Goal: Register for event/course

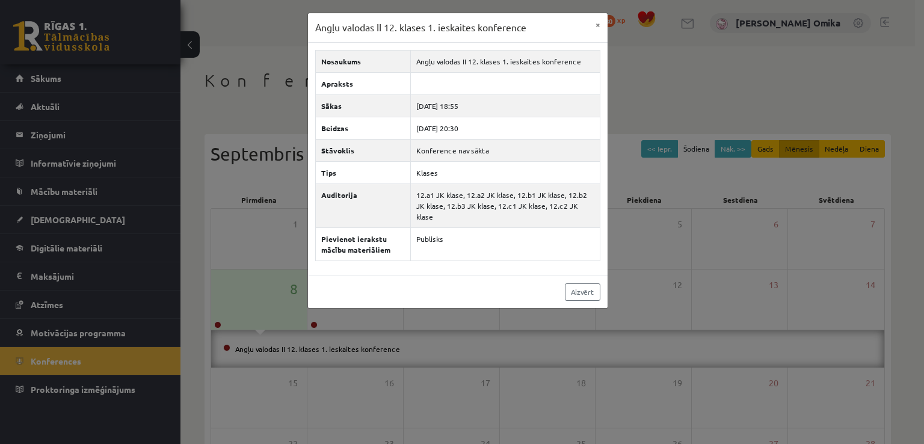
click at [920, 384] on div "Angļu valodas II 12. klases 1. ieskaites konference × Nosaukums Angļu valodas I…" at bounding box center [462, 222] width 924 height 444
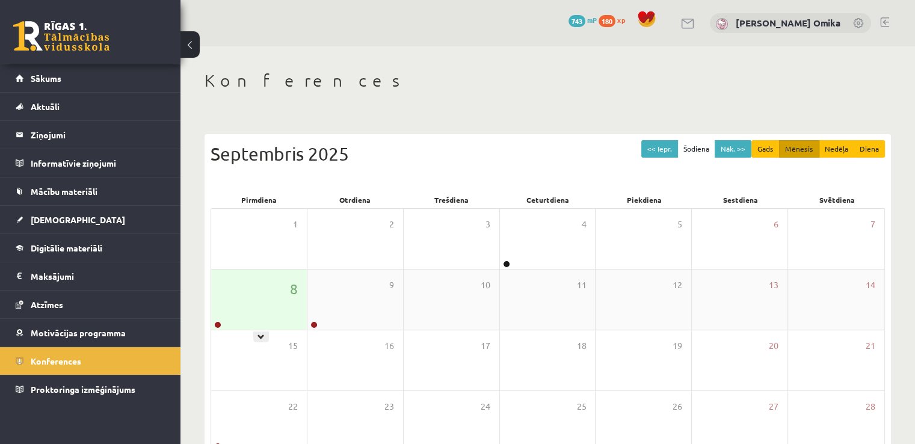
click at [230, 283] on div "8" at bounding box center [259, 299] width 96 height 60
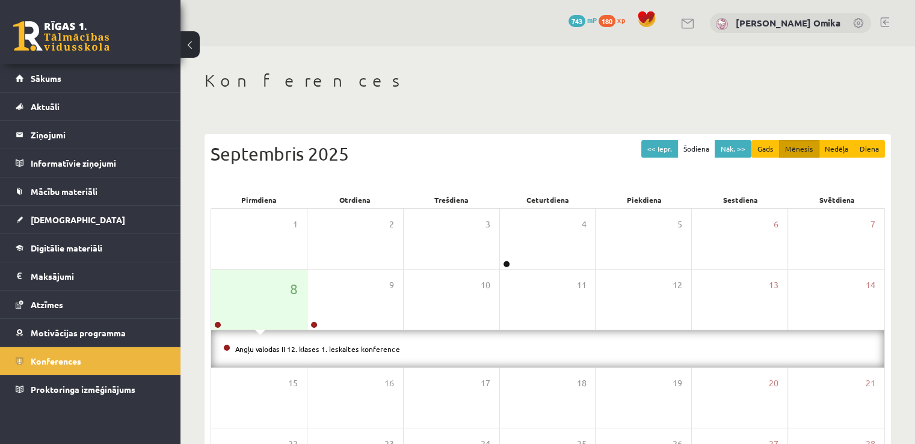
click at [262, 343] on li "Angļu valodas II 12. klases 1. ieskaites konference" at bounding box center [547, 348] width 649 height 13
click at [273, 352] on li "Angļu valodas II 12. klases 1. ieskaites konference" at bounding box center [547, 348] width 649 height 13
click at [273, 349] on link "Angļu valodas II 12. klases 1. ieskaites konference" at bounding box center [317, 349] width 165 height 10
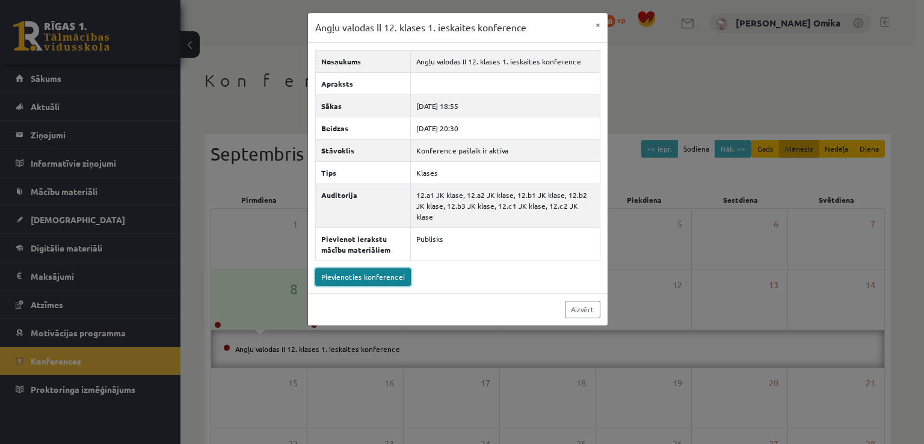
click at [380, 268] on link "Pievienoties konferencei" at bounding box center [363, 276] width 96 height 17
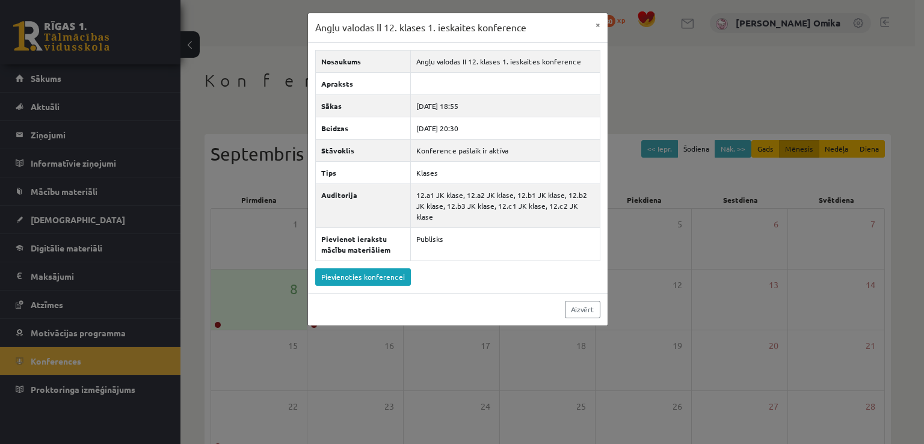
click at [113, 125] on div "Angļu valodas II 12. klases 1. ieskaites konference × Nosaukums Angļu valodas I…" at bounding box center [462, 222] width 924 height 444
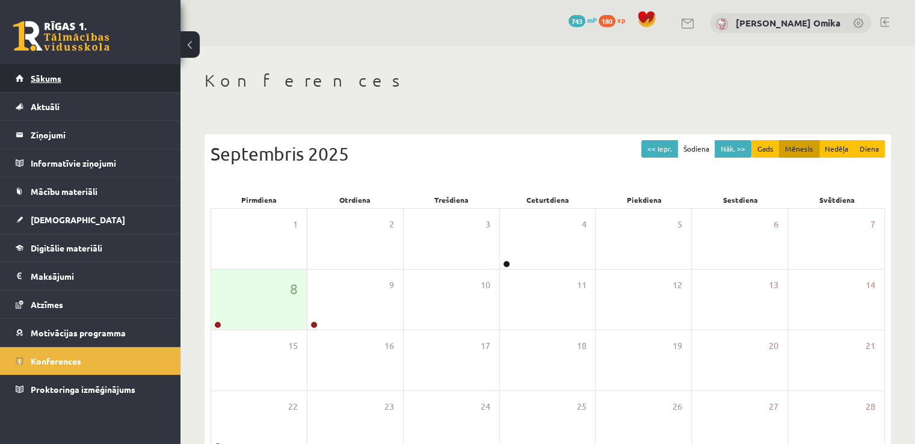
click at [94, 79] on link "Sākums" at bounding box center [91, 78] width 150 height 28
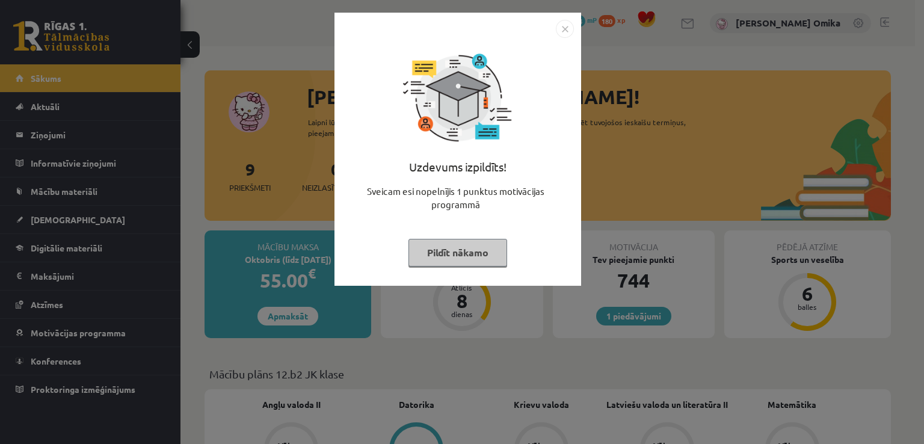
click at [488, 272] on div "Uzdevums izpildīts! Sveicam esi nopelnījis 1 punktus motivācijas programmā Pild…" at bounding box center [458, 158] width 232 height 241
click at [479, 254] on button "Pildīt nākamo" at bounding box center [457, 253] width 99 height 28
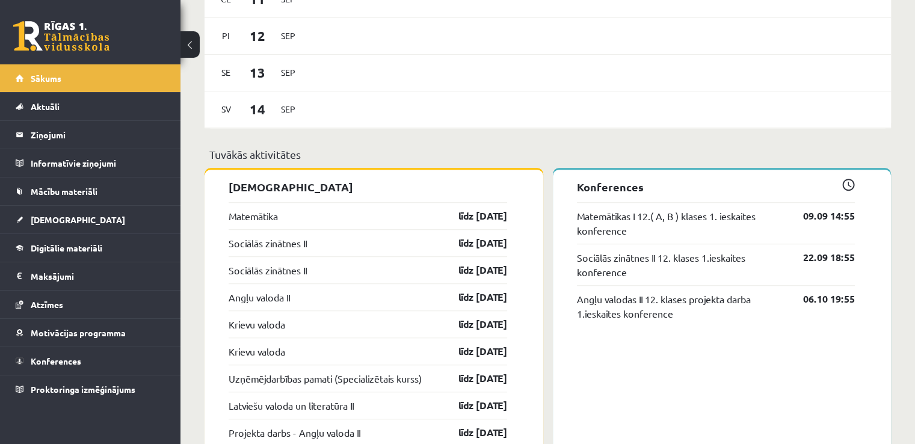
scroll to position [902, 0]
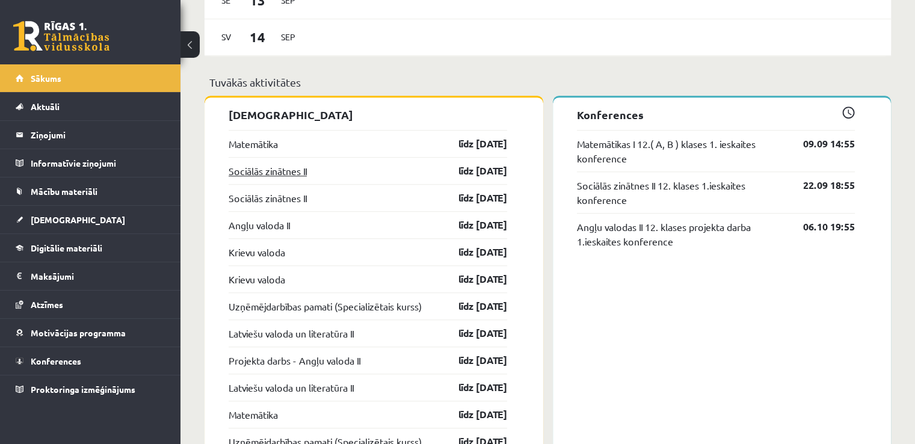
click at [275, 178] on link "Sociālās zinātnes II" at bounding box center [268, 171] width 78 height 14
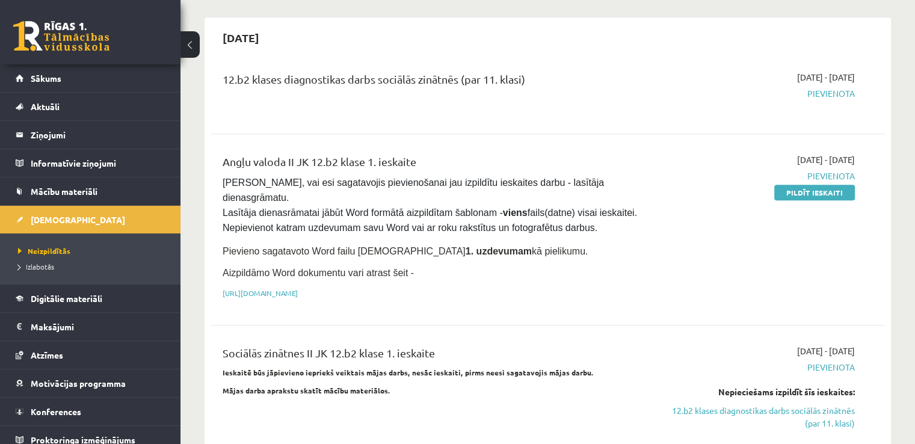
scroll to position [601, 0]
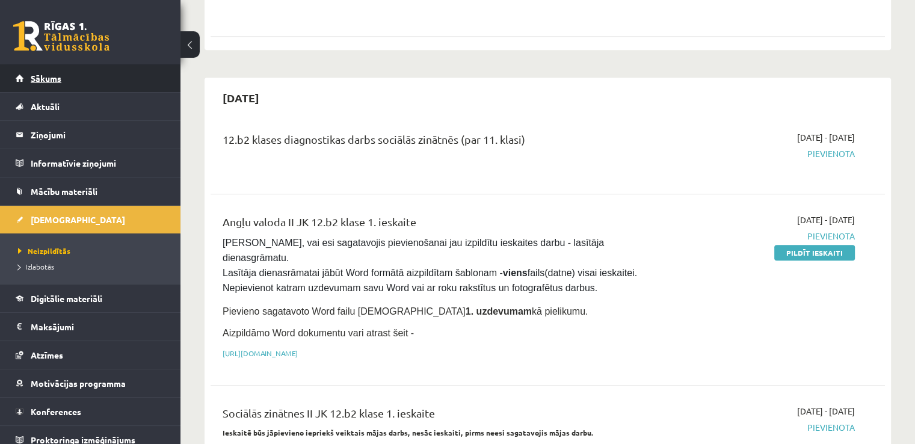
click at [58, 80] on span "Sākums" at bounding box center [46, 78] width 31 height 11
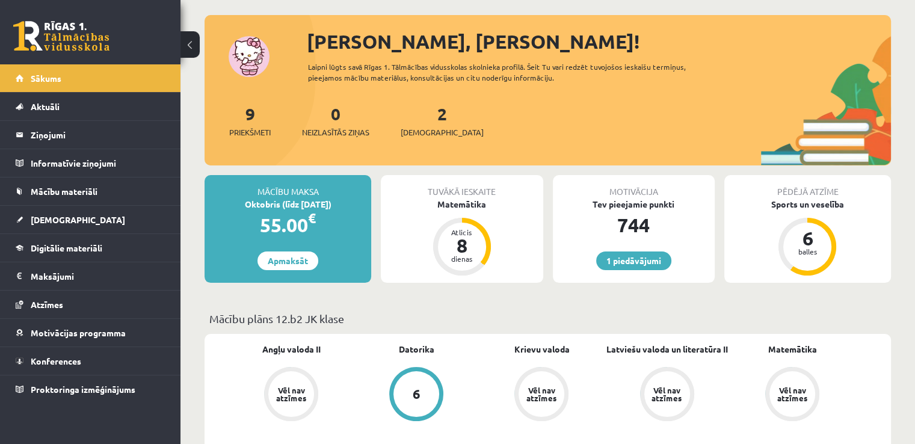
scroll to position [120, 0]
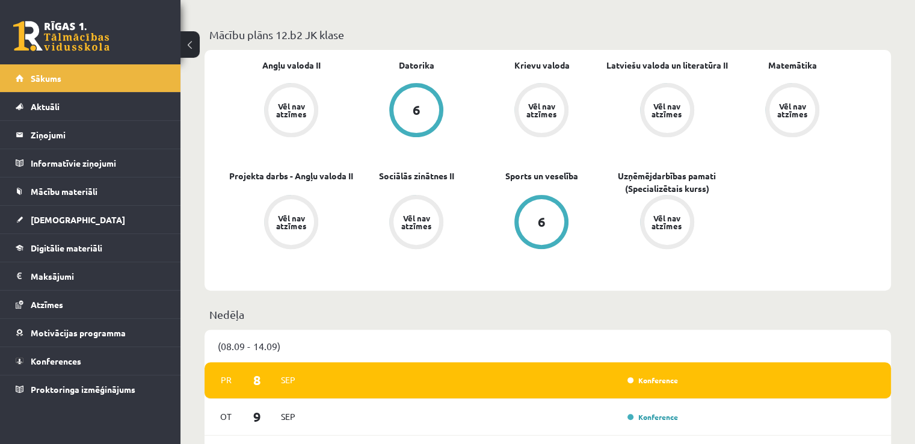
scroll to position [180, 0]
